Goal: Transaction & Acquisition: Purchase product/service

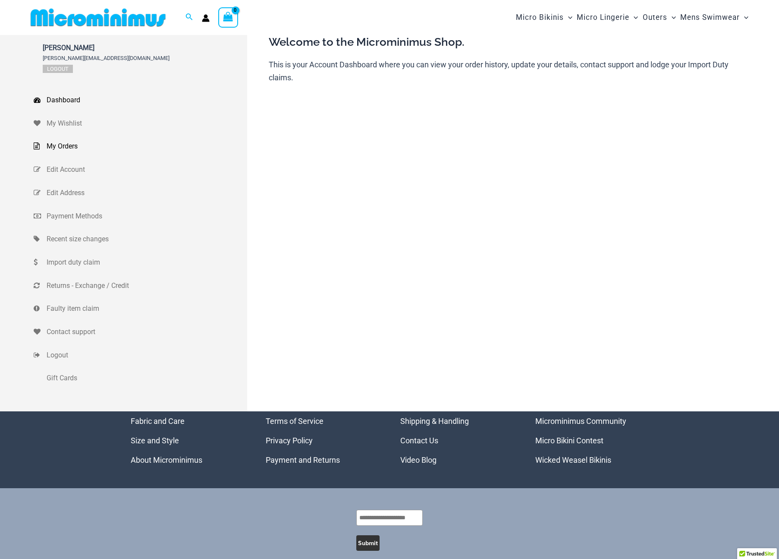
click at [66, 148] on span "My Orders" at bounding box center [146, 146] width 199 height 13
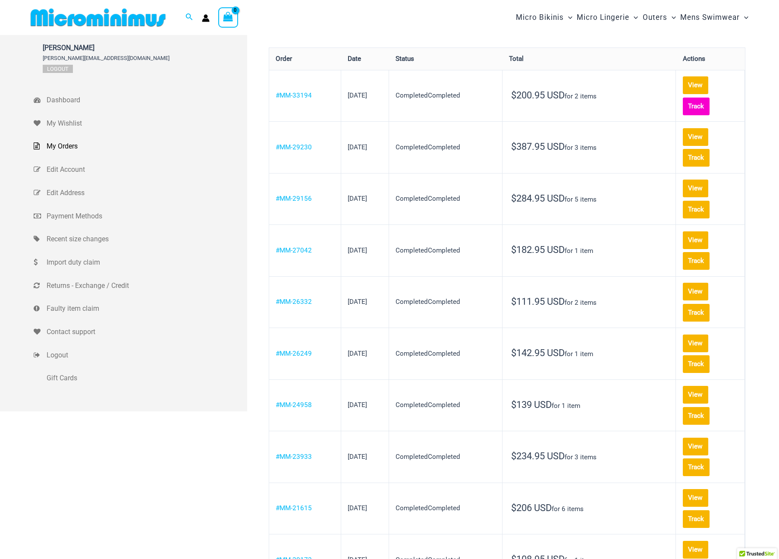
click at [703, 98] on link "Track" at bounding box center [696, 107] width 27 height 18
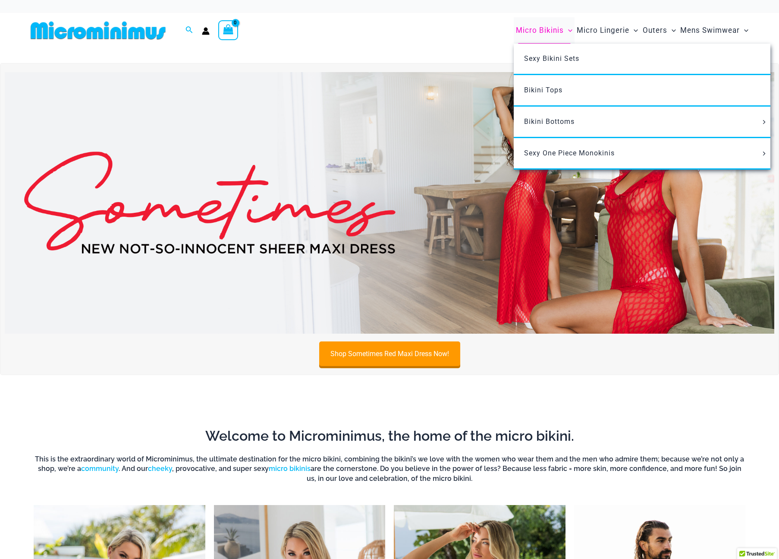
click at [551, 28] on span "Micro Bikinis" at bounding box center [540, 30] width 48 height 22
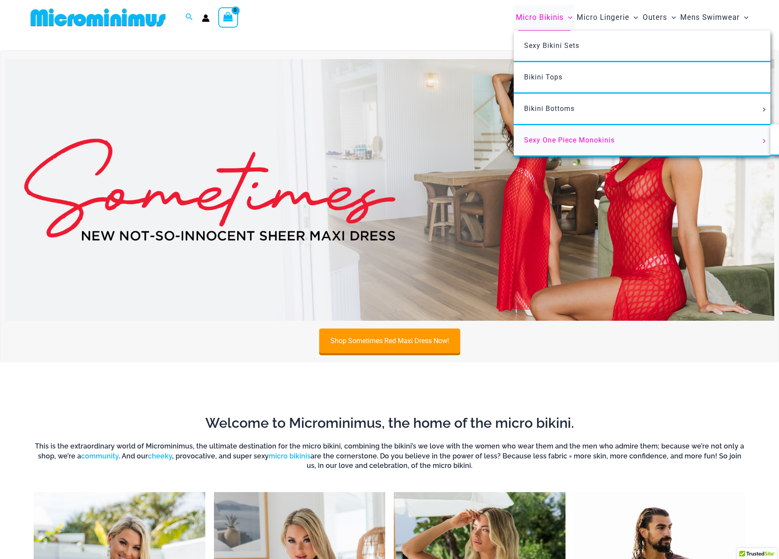
click at [552, 152] on link "Sexy One Piece Monokinis" at bounding box center [642, 141] width 257 height 32
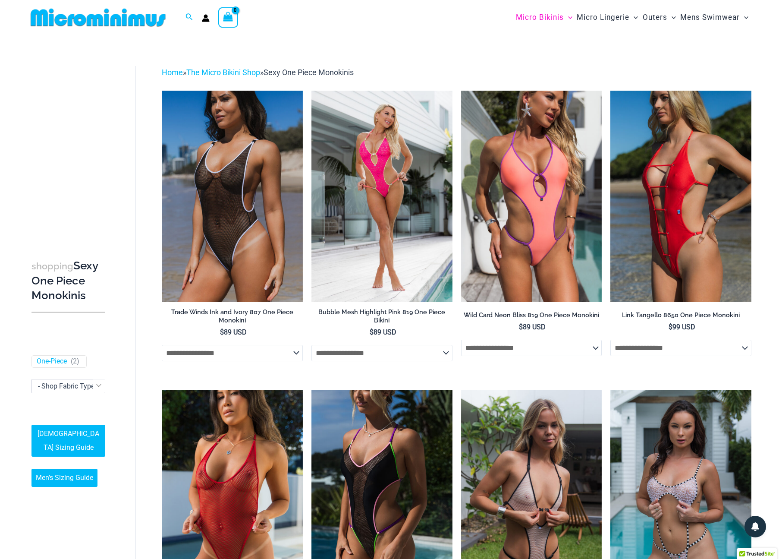
click at [92, 19] on img at bounding box center [98, 17] width 142 height 19
click at [188, 19] on icon "Search icon link" at bounding box center [189, 17] width 7 height 8
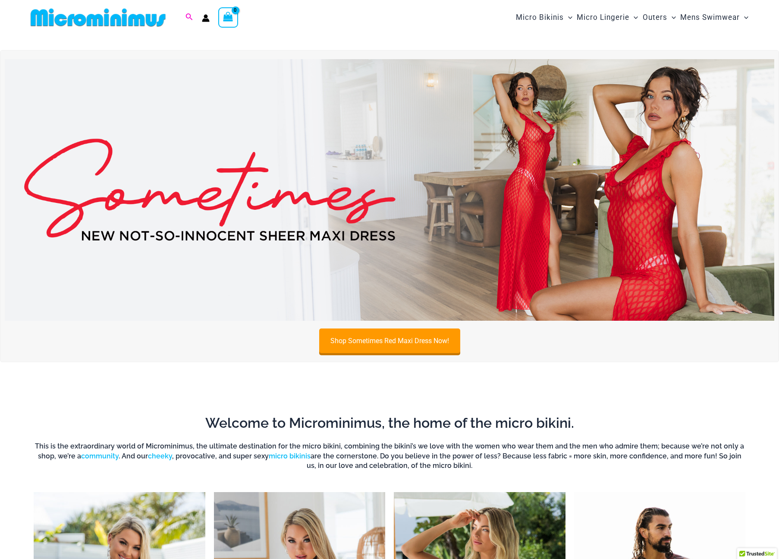
click at [189, 16] on icon "Search icon link" at bounding box center [189, 17] width 7 height 8
type input "*****"
click button "Search" at bounding box center [0, 0] width 0 height 0
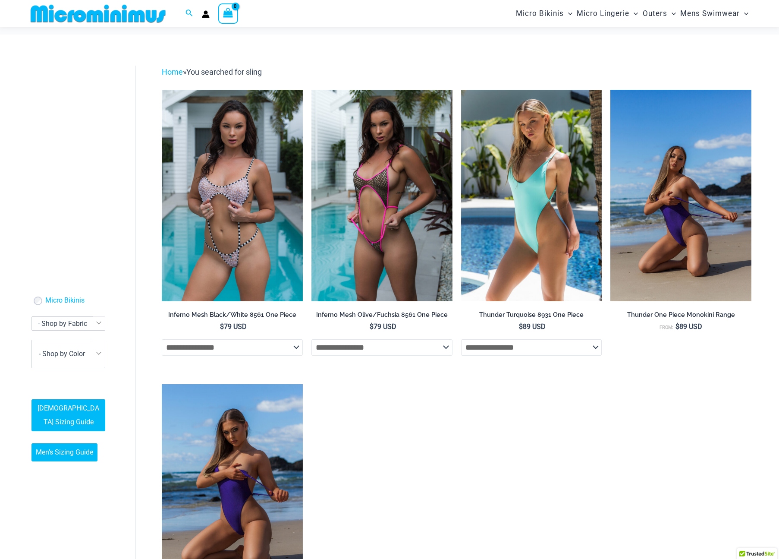
scroll to position [275, 0]
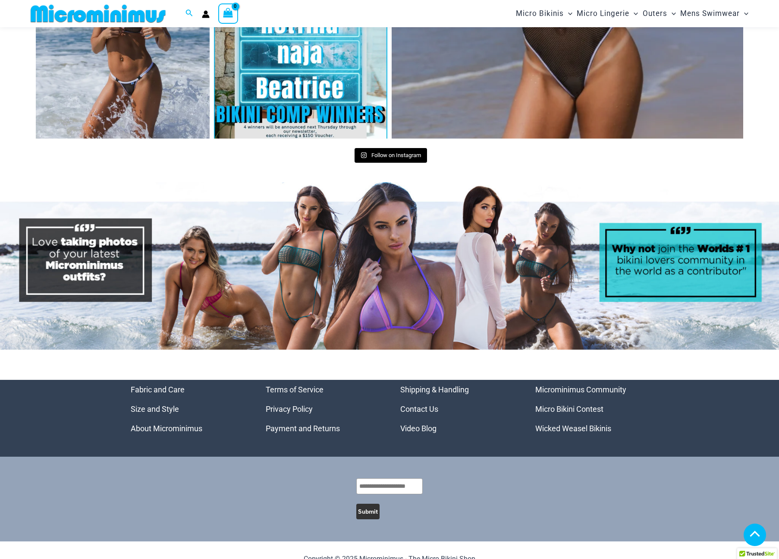
scroll to position [3963, 0]
click at [593, 424] on link "Wicked Weasel Bikinis" at bounding box center [574, 428] width 76 height 9
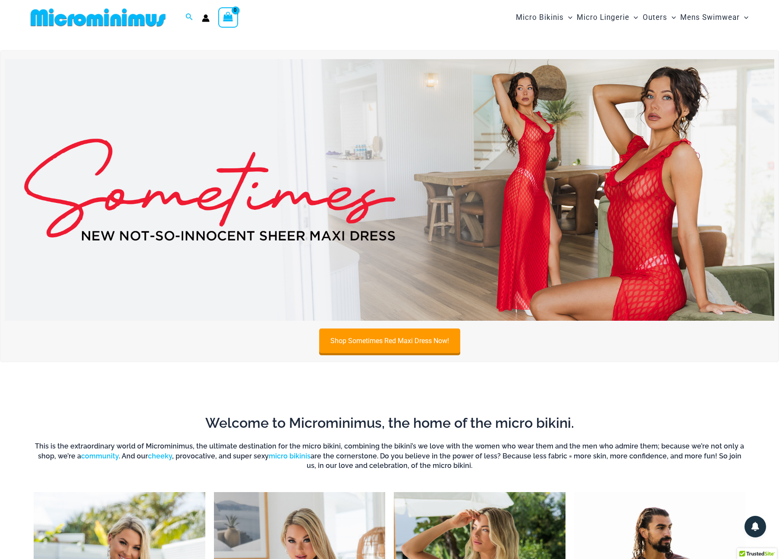
scroll to position [0, 0]
